Goal: Book appointment/travel/reservation

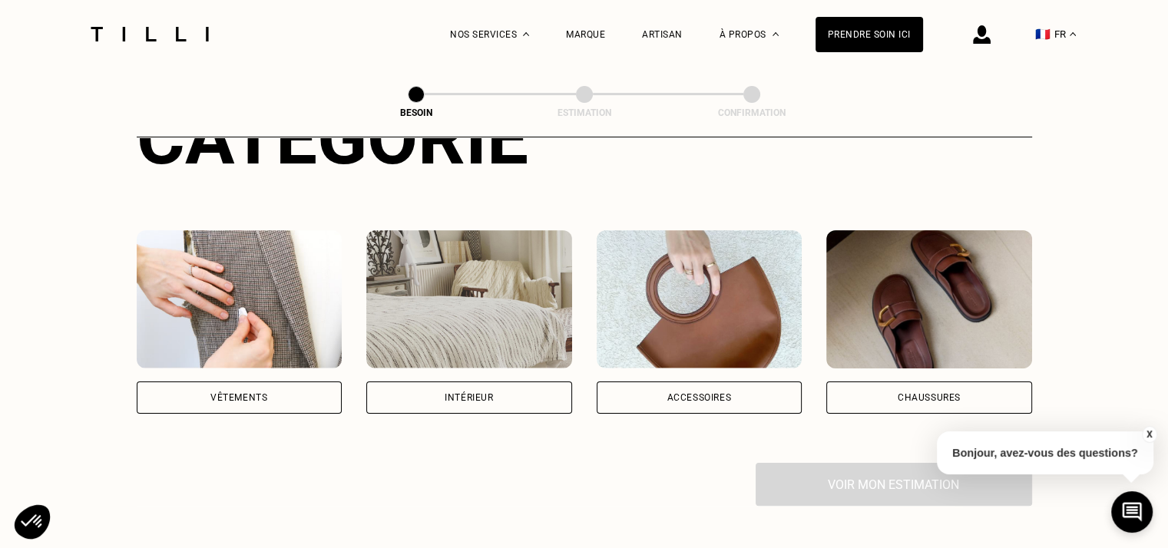
scroll to position [227, 0]
click at [225, 273] on img at bounding box center [240, 299] width 206 height 138
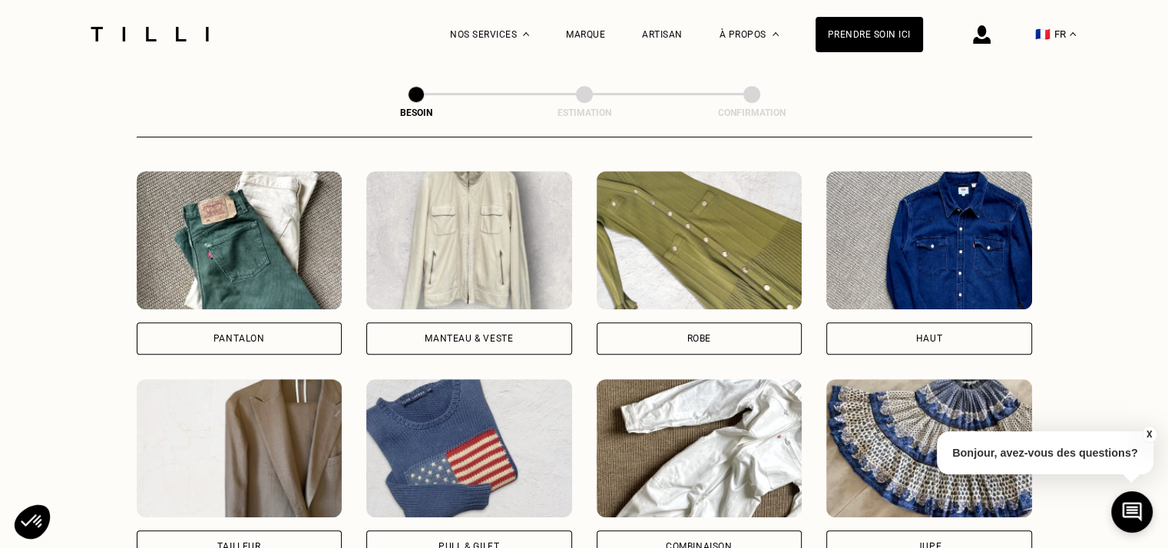
scroll to position [753, 0]
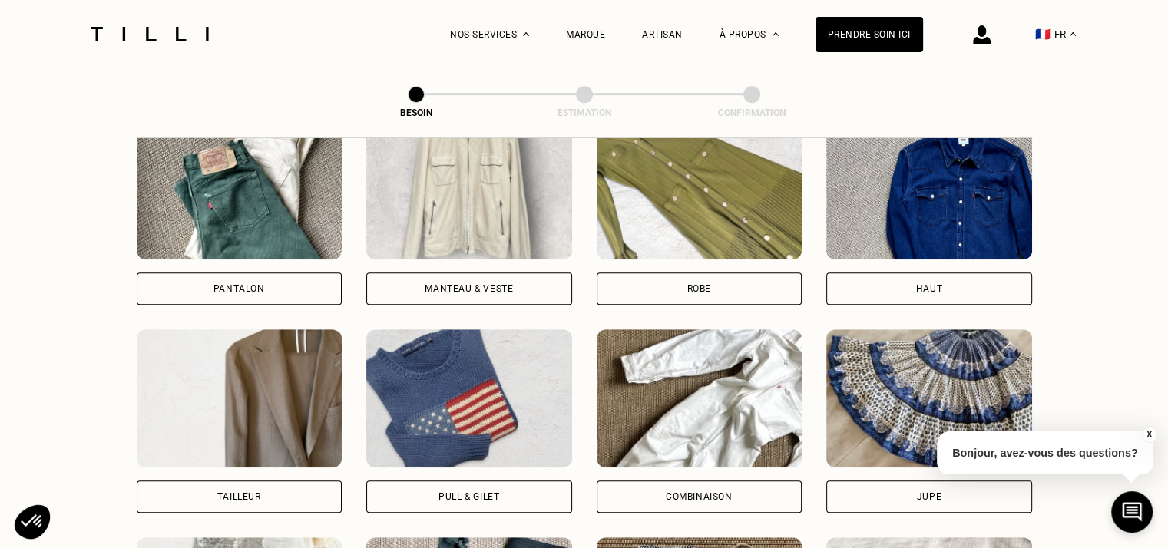
click at [407, 206] on img at bounding box center [469, 190] width 206 height 138
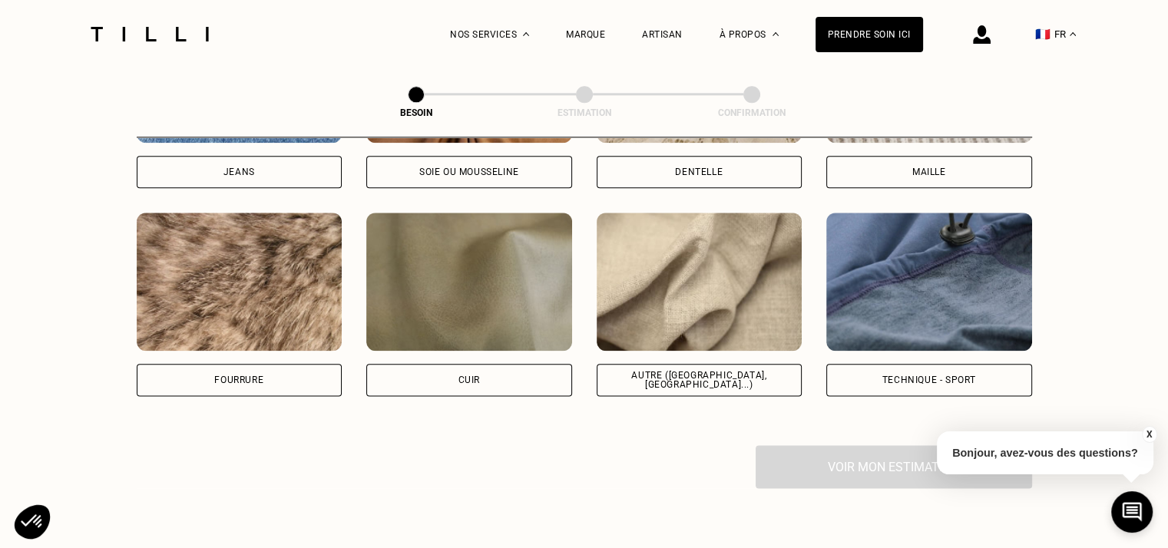
scroll to position [1803, 0]
click at [676, 228] on img at bounding box center [699, 281] width 206 height 138
select select "FR"
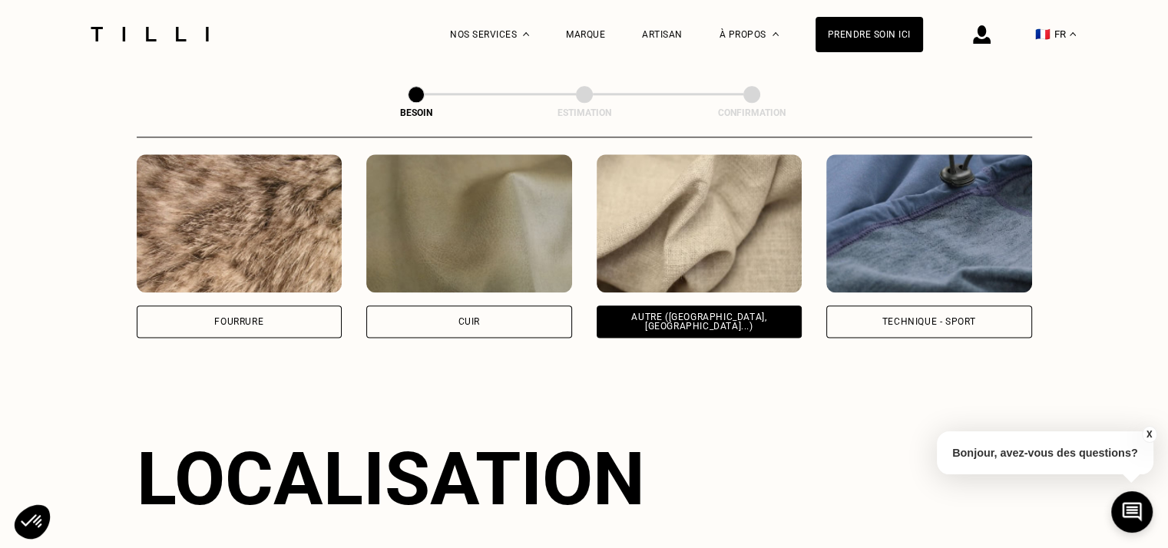
scroll to position [1862, 0]
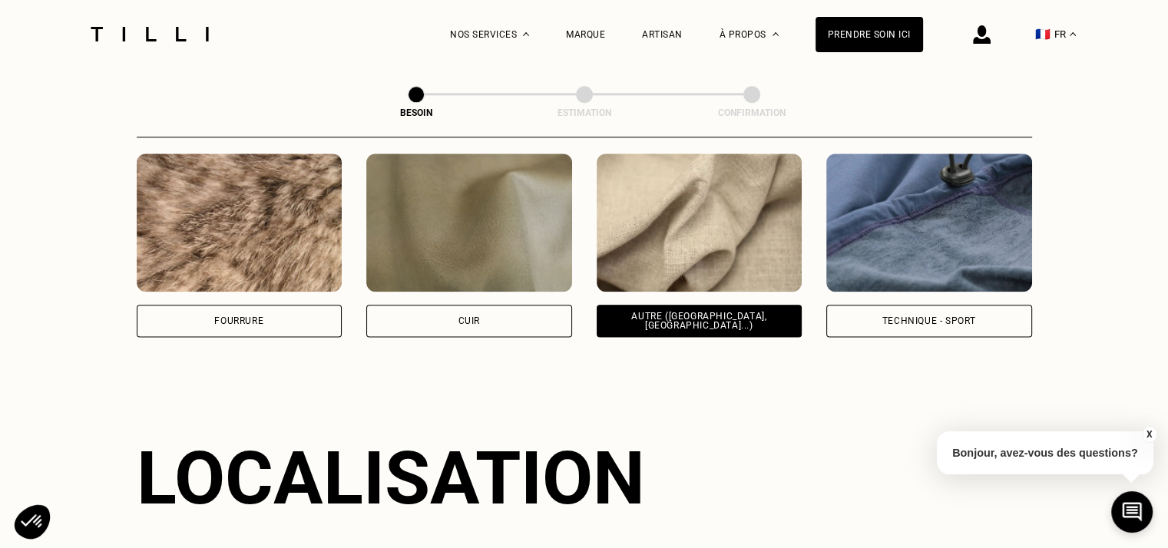
click at [836, 230] on img at bounding box center [929, 223] width 206 height 138
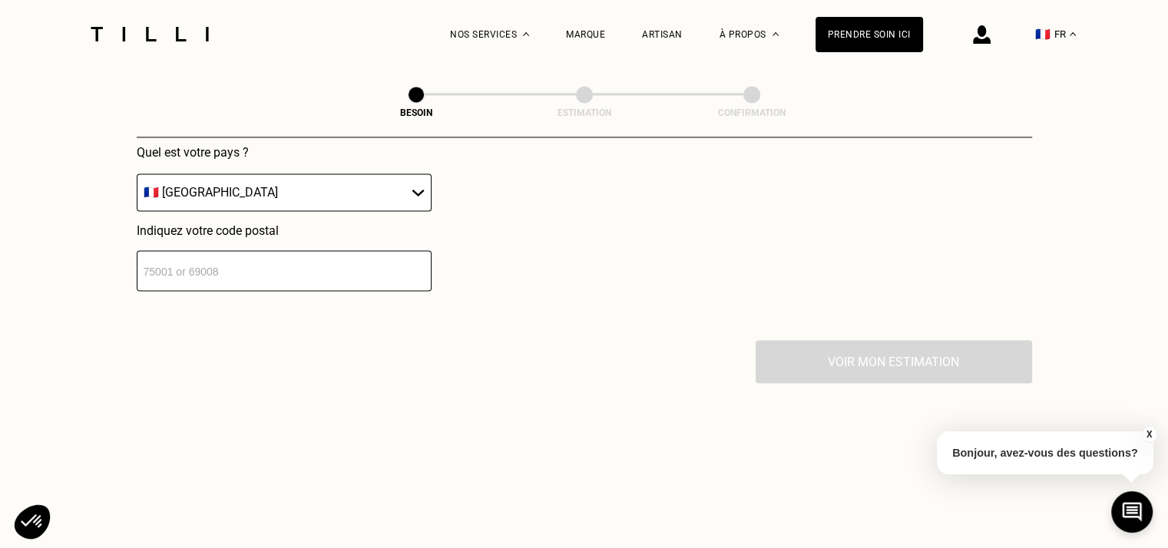
scroll to position [2288, 0]
click at [301, 269] on input "number" at bounding box center [284, 269] width 295 height 41
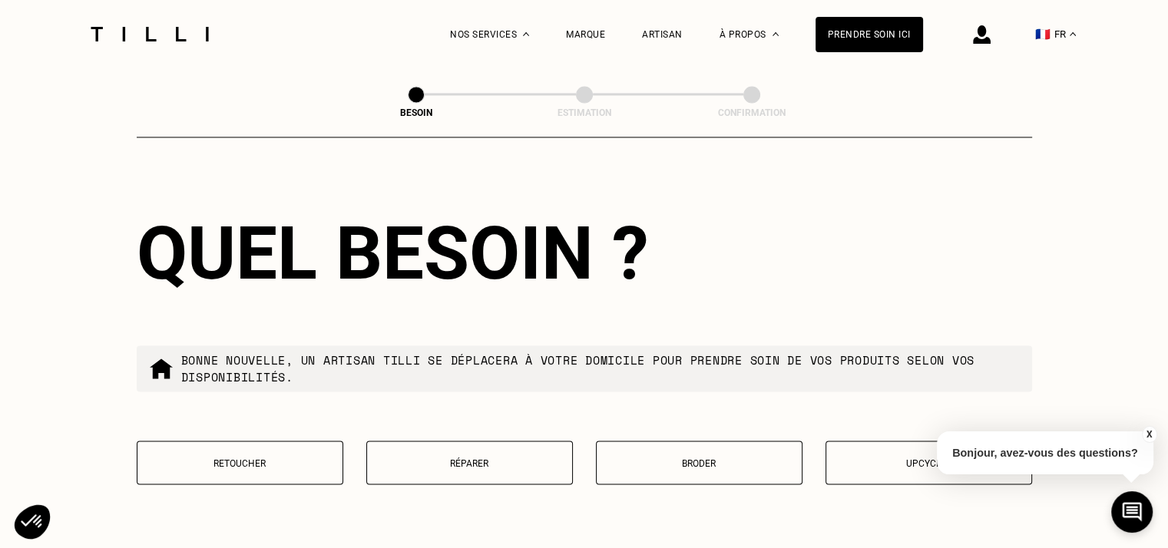
scroll to position [2473, 0]
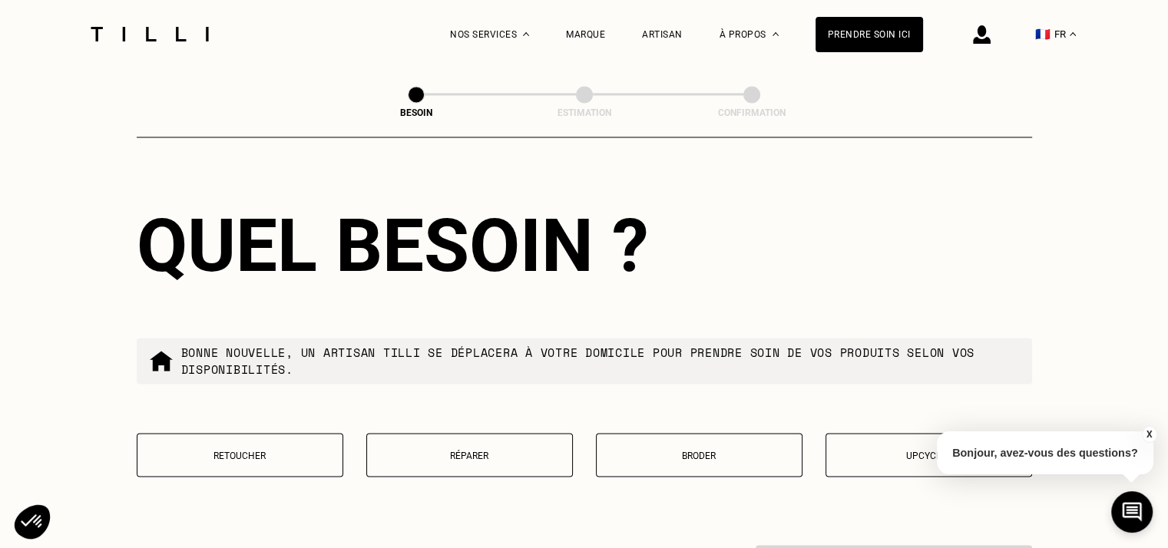
type input "75018"
click at [453, 458] on button "Réparer" at bounding box center [469, 455] width 207 height 44
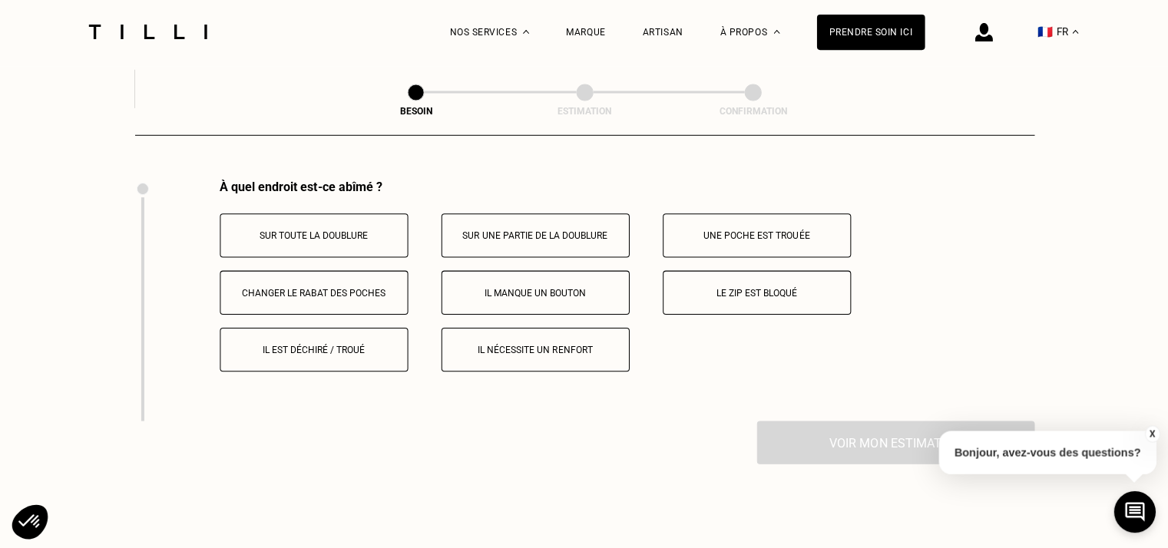
scroll to position [2838, 0]
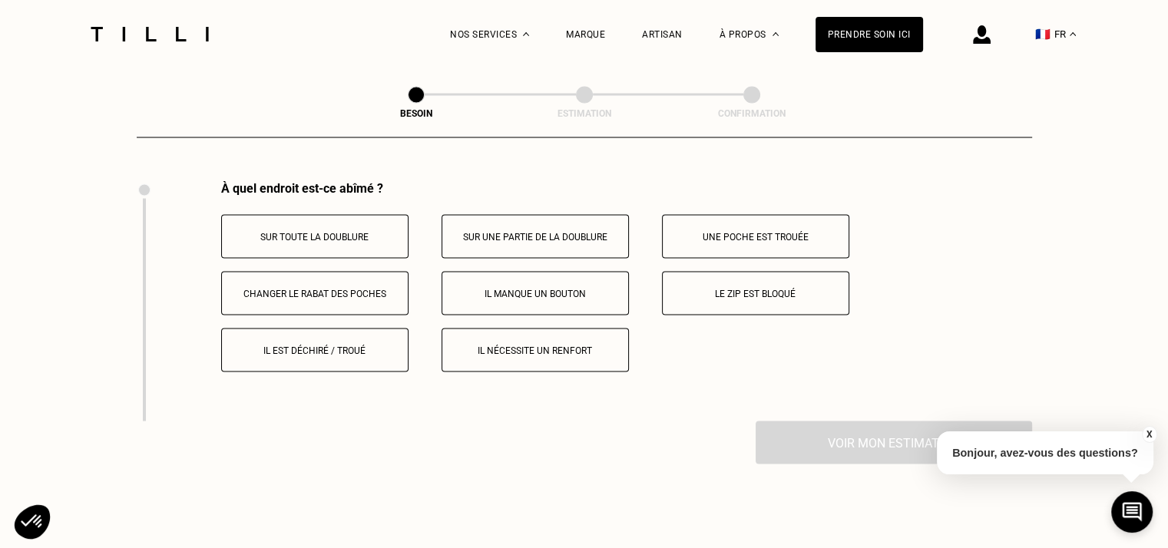
click at [360, 333] on button "Il est déchiré / troué" at bounding box center [314, 350] width 187 height 44
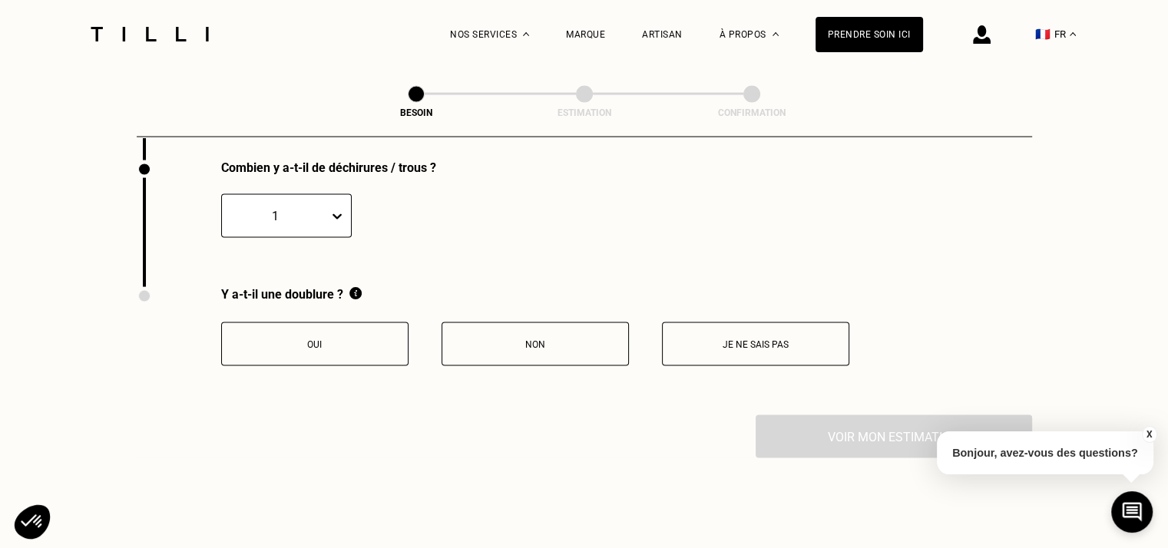
scroll to position [3098, 0]
click at [720, 326] on button "Je ne sais pas" at bounding box center [755, 344] width 187 height 44
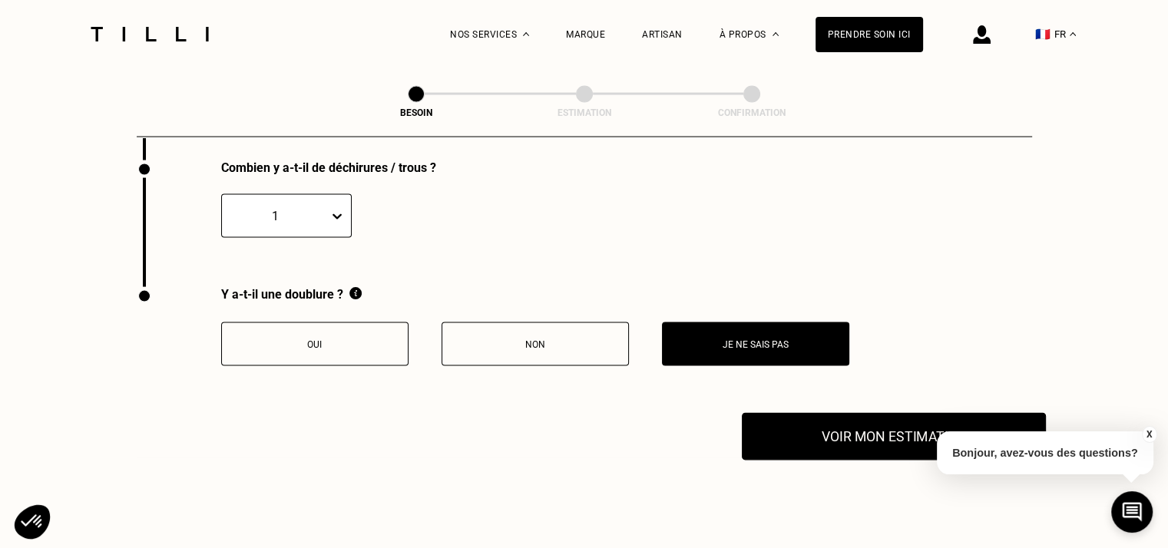
click at [784, 413] on button "Voir mon estimation" at bounding box center [894, 437] width 304 height 48
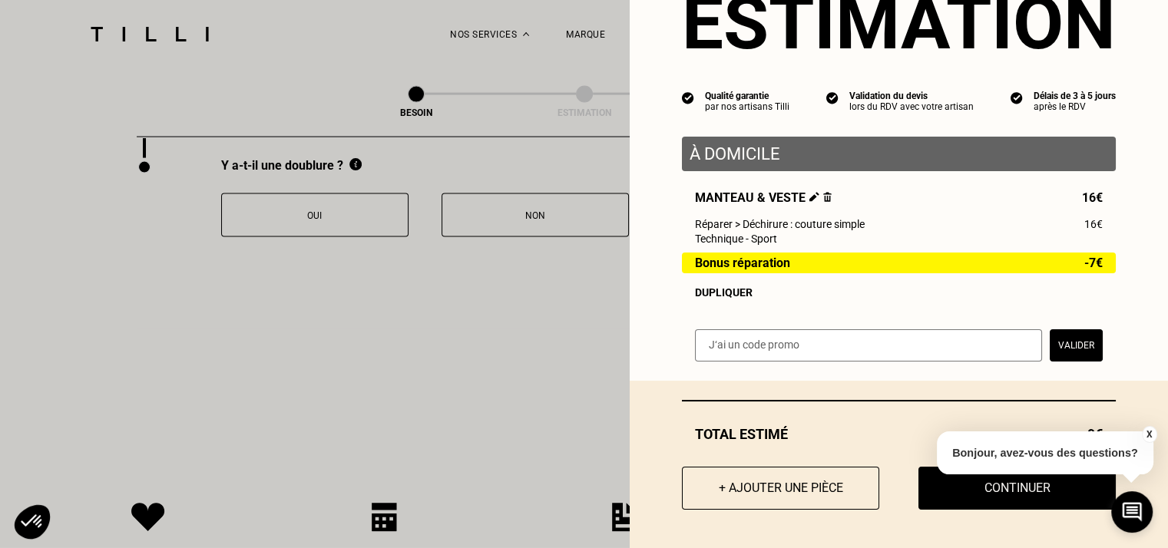
scroll to position [3227, 0]
click at [1152, 432] on button "X" at bounding box center [1148, 434] width 15 height 17
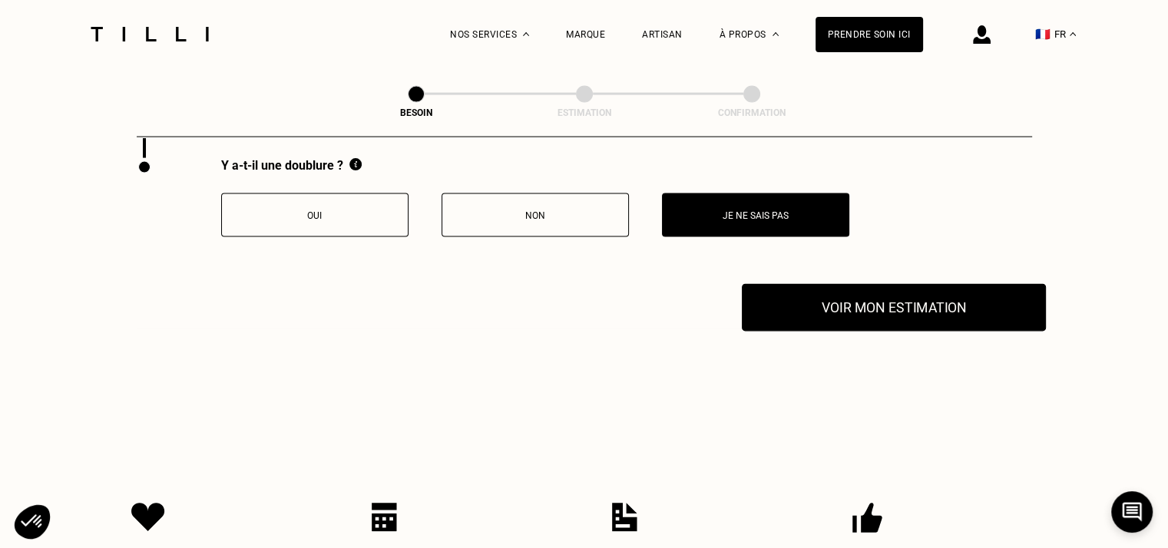
click at [877, 284] on button "Voir mon estimation" at bounding box center [894, 308] width 304 height 48
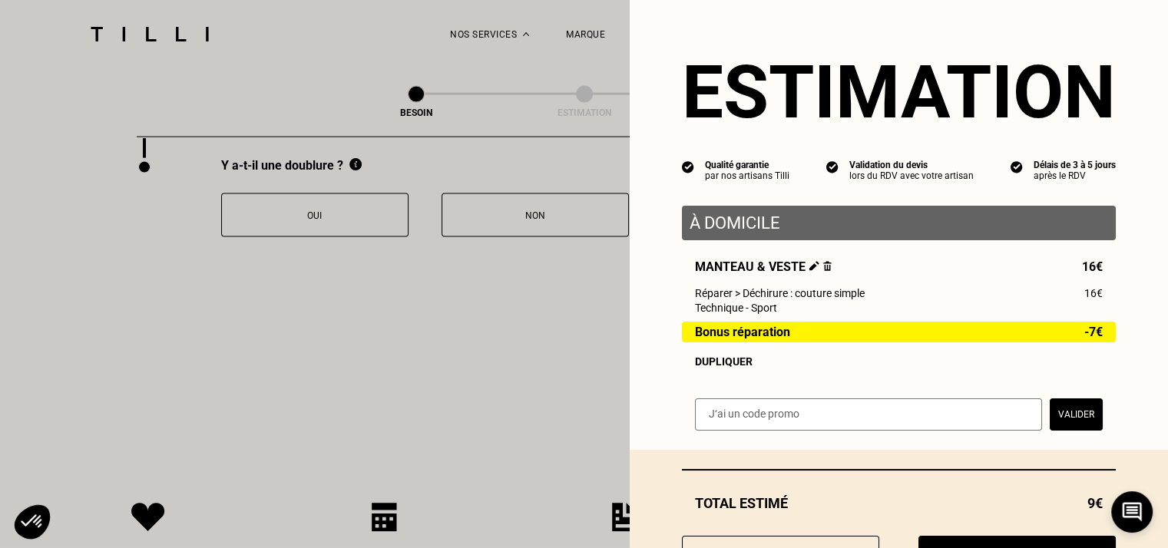
scroll to position [74, 0]
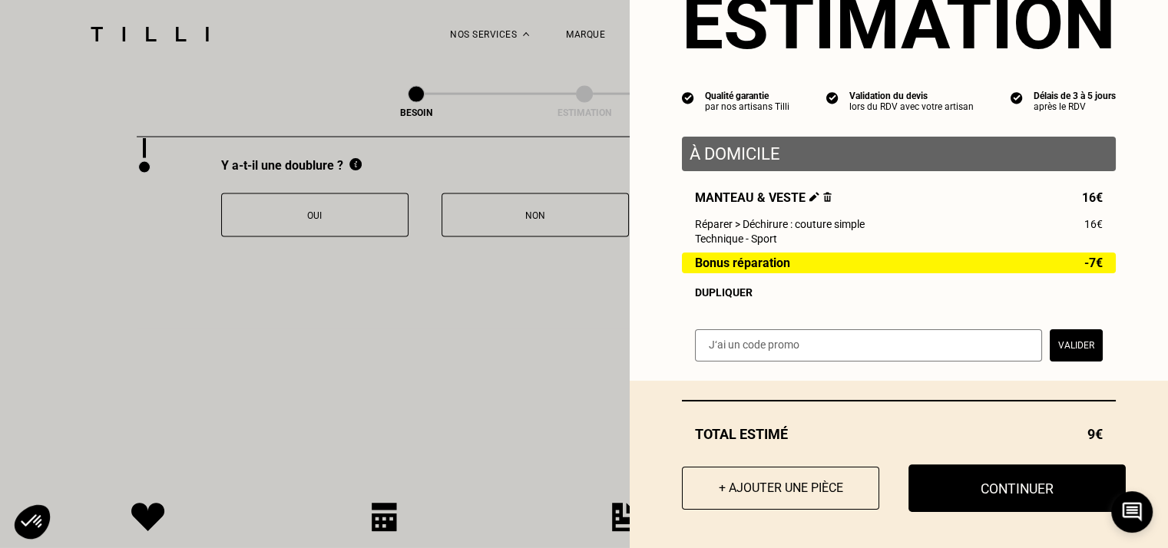
click at [997, 485] on button "Continuer" at bounding box center [1016, 488] width 217 height 48
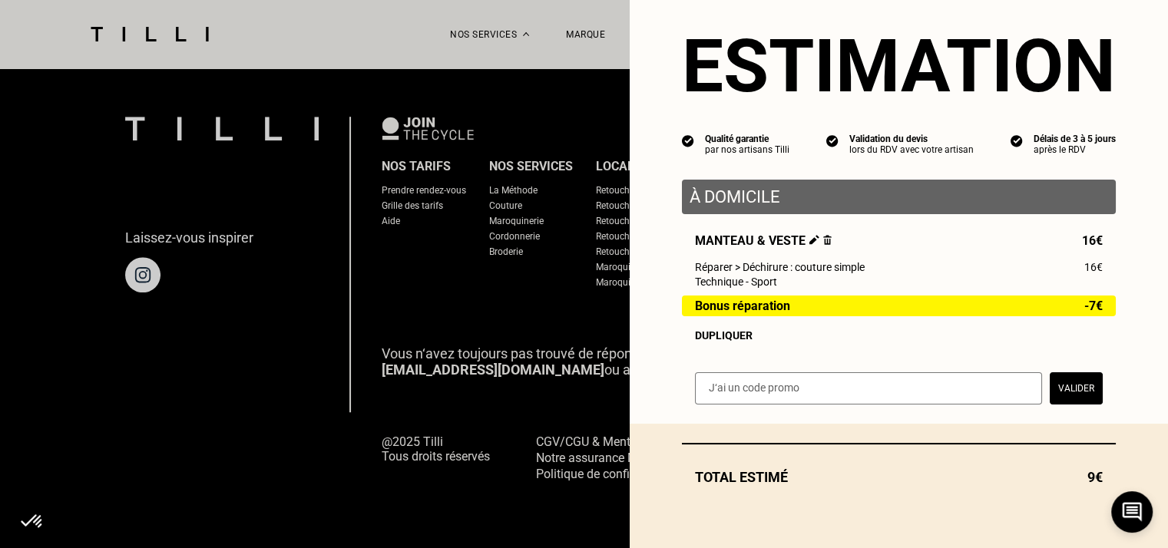
scroll to position [31, 0]
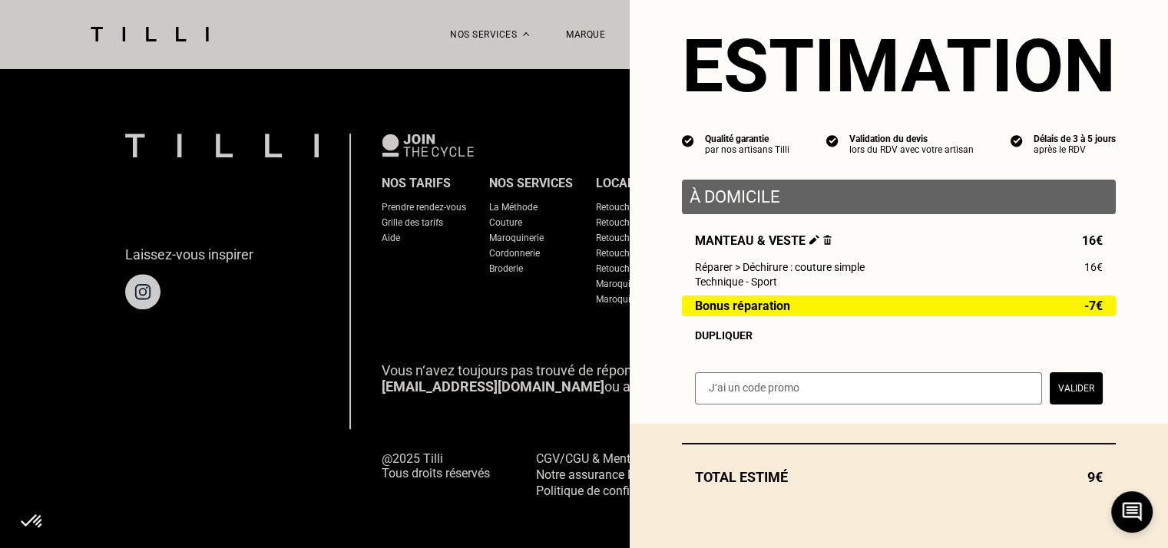
select select "FR"
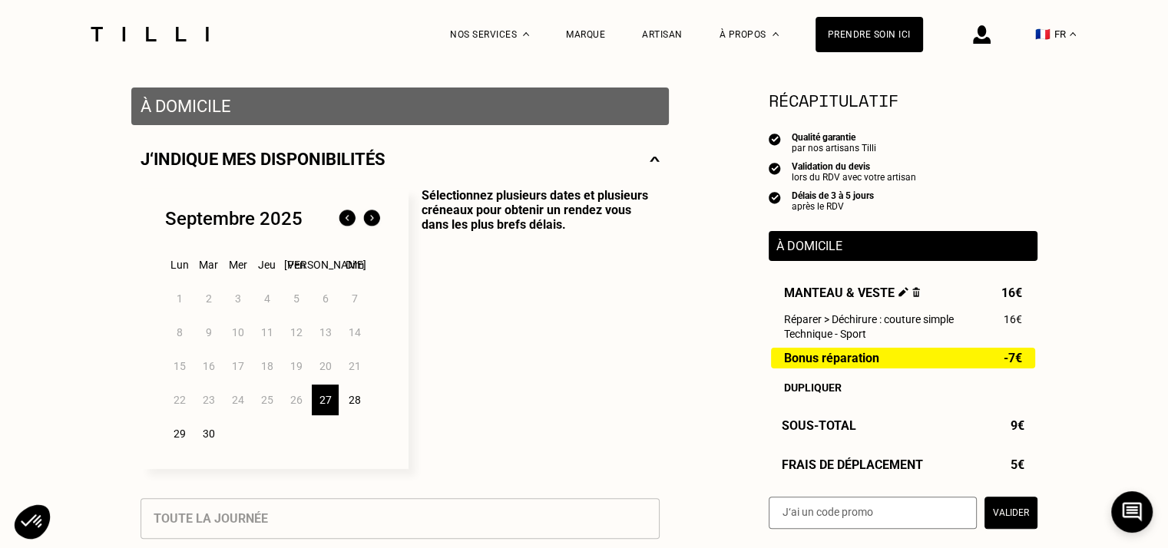
scroll to position [300, 0]
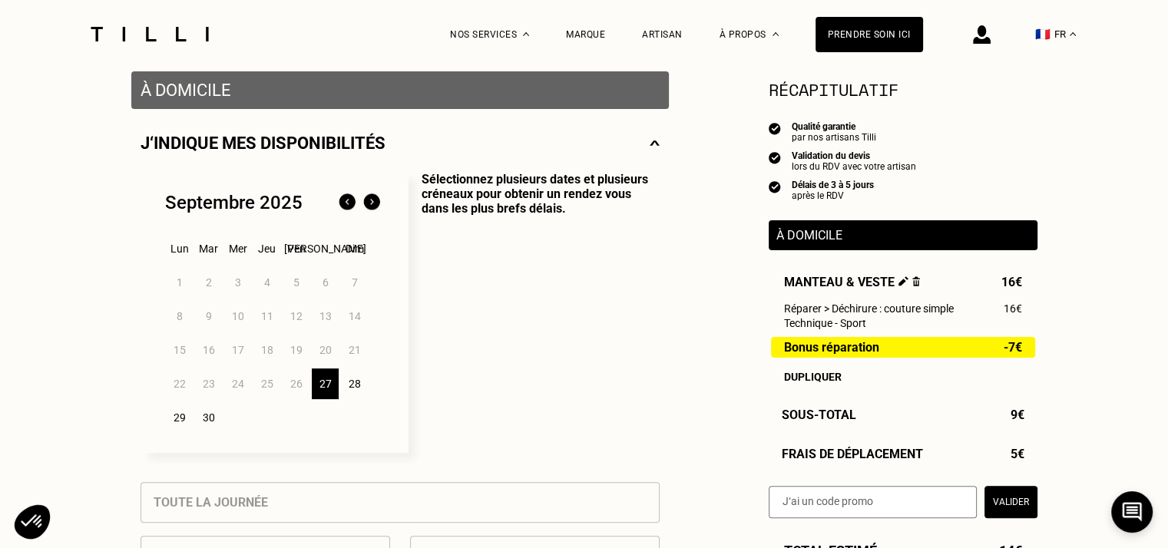
click at [322, 386] on div "27" at bounding box center [325, 383] width 27 height 31
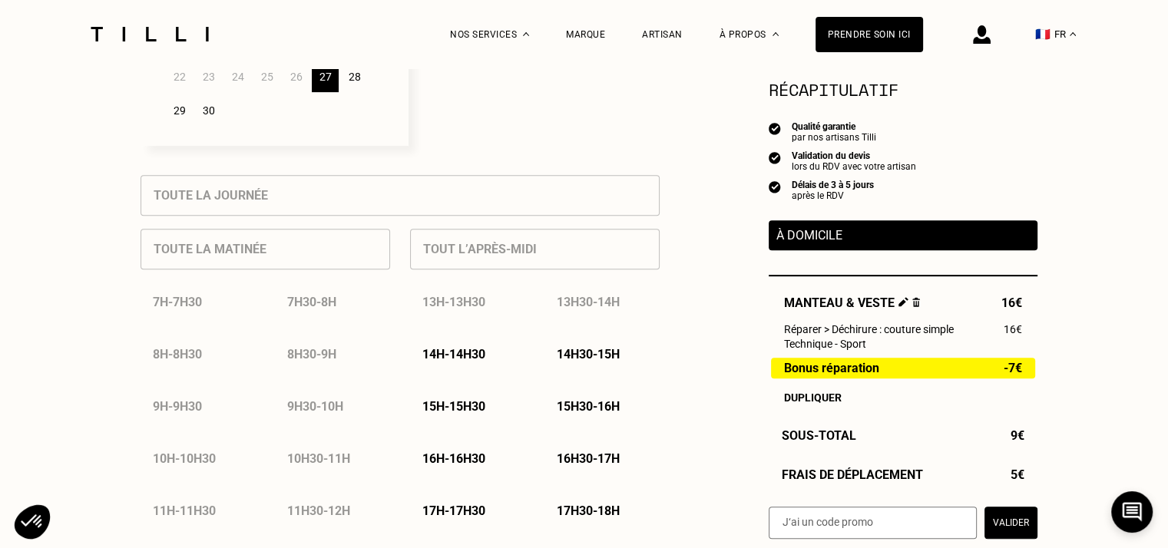
scroll to position [628, 0]
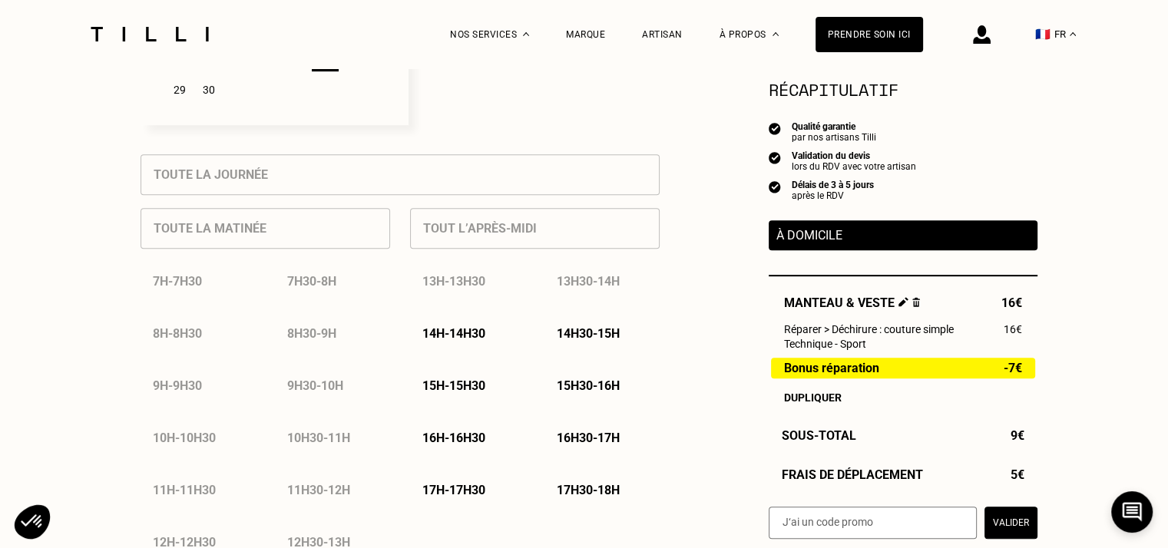
click at [483, 337] on p "14h - 14h30" at bounding box center [453, 333] width 63 height 15
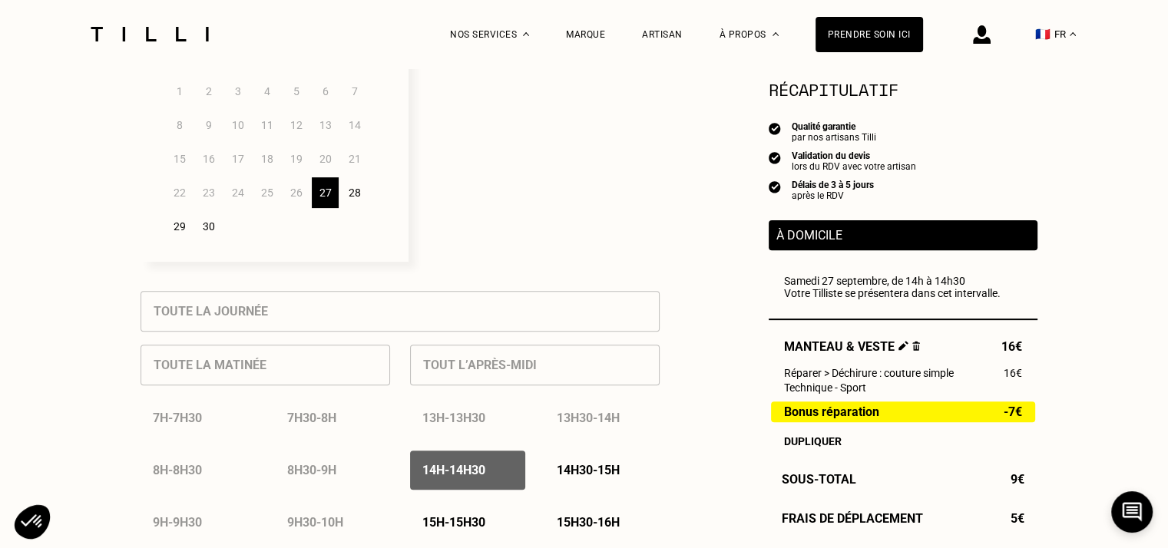
scroll to position [493, 0]
